Goal: Find contact information: Find contact information

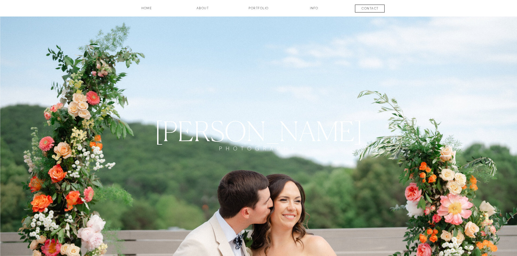
click at [150, 8] on h3 "HOME" at bounding box center [147, 10] width 40 height 9
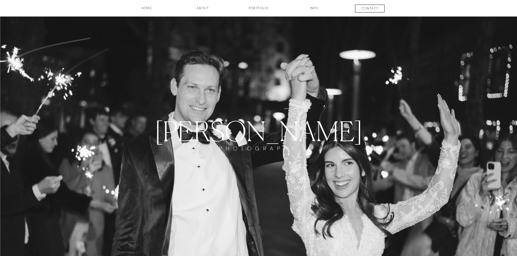
click at [313, 9] on h3 "INFO" at bounding box center [314, 10] width 27 height 9
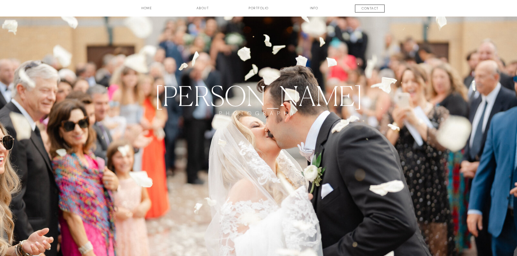
click at [378, 8] on h3 "contact" at bounding box center [370, 9] width 40 height 7
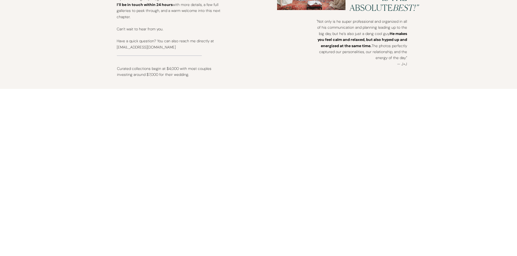
scroll to position [407, 0]
